Goal: Information Seeking & Learning: Learn about a topic

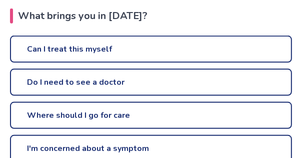
scroll to position [235, 0]
click at [110, 46] on link "Can I treat this myself" at bounding box center [151, 49] width 282 height 27
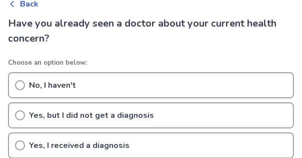
scroll to position [39, 0]
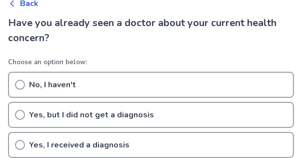
drag, startPoint x: 21, startPoint y: 83, endPoint x: 190, endPoint y: 48, distance: 172.5
click at [190, 48] on div "Have you already seen a doctor about your current health concern? Choose an opt…" at bounding box center [151, 130] width 286 height 229
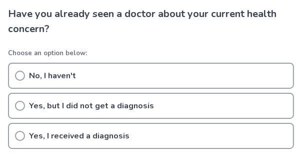
scroll to position [47, 0]
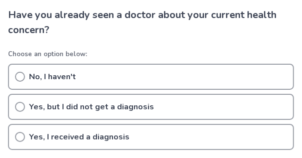
click at [22, 106] on icon at bounding box center [20, 107] width 10 height 10
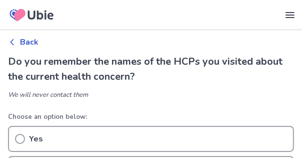
click at [21, 136] on icon at bounding box center [20, 139] width 10 height 10
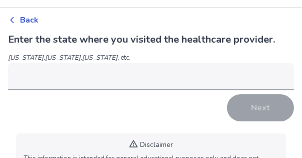
scroll to position [23, 0]
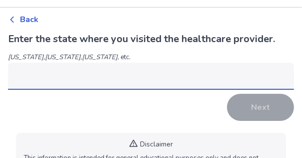
click at [39, 75] on input at bounding box center [151, 76] width 286 height 27
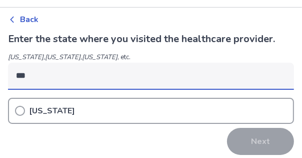
type input "***"
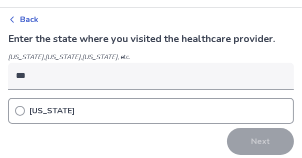
click at [19, 110] on icon at bounding box center [20, 111] width 10 height 10
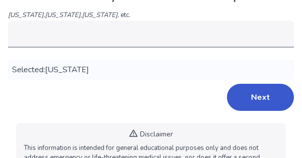
scroll to position [66, 0]
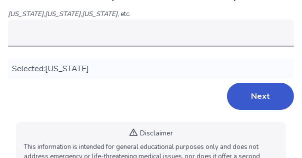
click at [253, 100] on button "Next" at bounding box center [260, 96] width 67 height 27
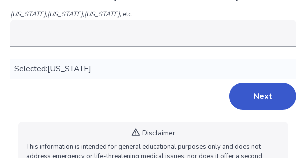
scroll to position [0, 0]
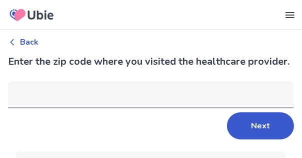
type input "*****"
click at [285, 125] on button "Next" at bounding box center [260, 125] width 67 height 27
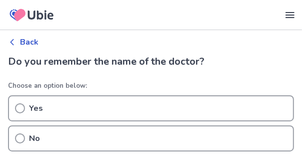
click at [18, 108] on icon at bounding box center [20, 108] width 10 height 10
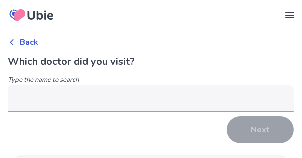
click at [292, 14] on icon at bounding box center [290, 15] width 12 height 12
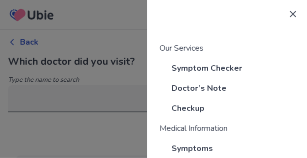
click at [120, 97] on div at bounding box center [153, 79] width 307 height 158
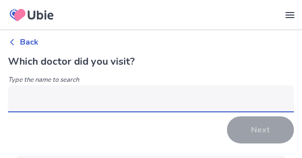
click at [98, 98] on input at bounding box center [151, 98] width 286 height 27
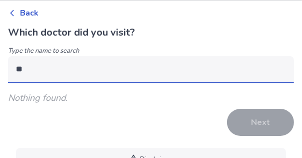
scroll to position [36, 0]
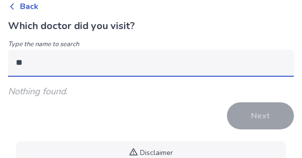
type input "**"
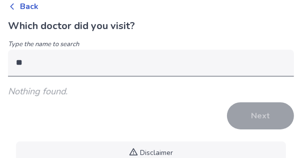
click at [210, 112] on div "Which doctor did you visit? Type the name to search ** Nothing found. Next Disc…" at bounding box center [151, 118] width 286 height 198
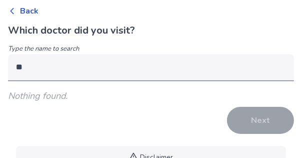
scroll to position [31, 0]
click at [6, 9] on div "Our Services Symptom Checker Doctor’s Note Checkup Medical Information Symptoms…" at bounding box center [151, 99] width 302 height 260
click at [11, 13] on icon at bounding box center [12, 11] width 8 height 8
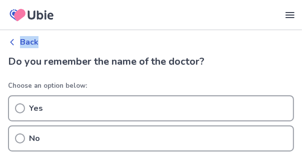
click at [11, 13] on div "Our Services Symptom Checker Doctor’s Note Checkup Medical Information Symptoms…" at bounding box center [151, 123] width 302 height 246
drag, startPoint x: 11, startPoint y: 13, endPoint x: 107, endPoint y: 5, distance: 96.3
click at [107, 5] on div "Our Services Symptom Checker Doctor’s Note Checkup Medical Information Symptoms…" at bounding box center [151, 15] width 302 height 30
